Goal: Go to known website: Access a specific website the user already knows

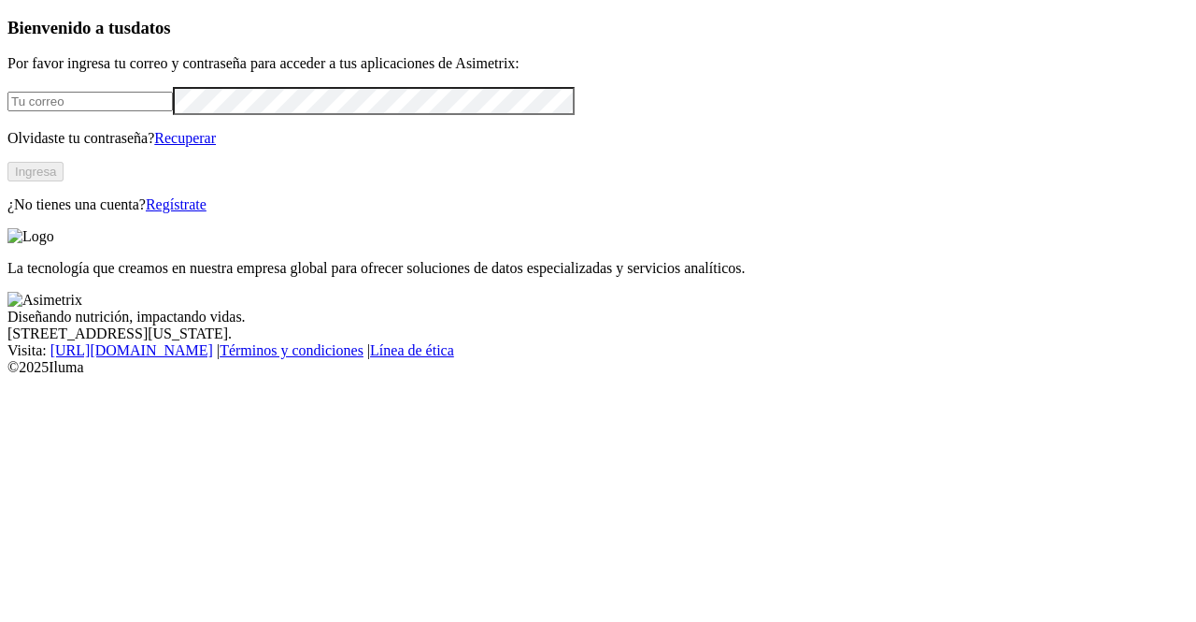
type input "[PERSON_NAME][EMAIL_ADDRESS][PERSON_NAME][DOMAIN_NAME]"
click at [64, 181] on button "Ingresa" at bounding box center [35, 172] width 56 height 20
